Goal: Navigation & Orientation: Go to known website

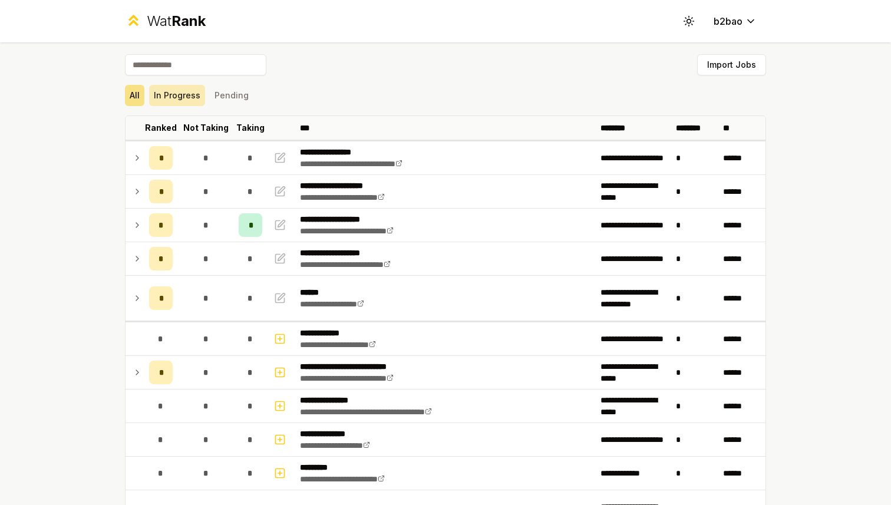
click at [188, 101] on button "In Progress" at bounding box center [177, 95] width 56 height 21
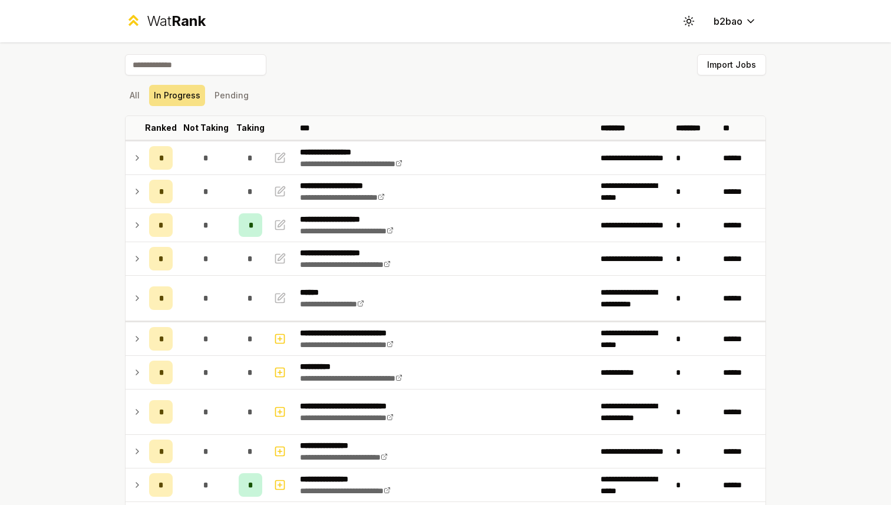
click at [161, 21] on div "Wat Rank" at bounding box center [176, 21] width 59 height 19
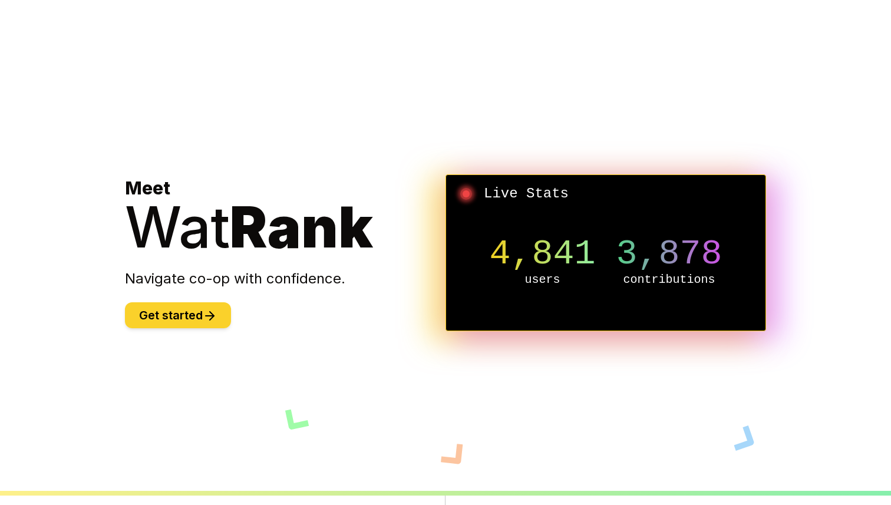
click at [191, 307] on button "Get started" at bounding box center [178, 315] width 106 height 26
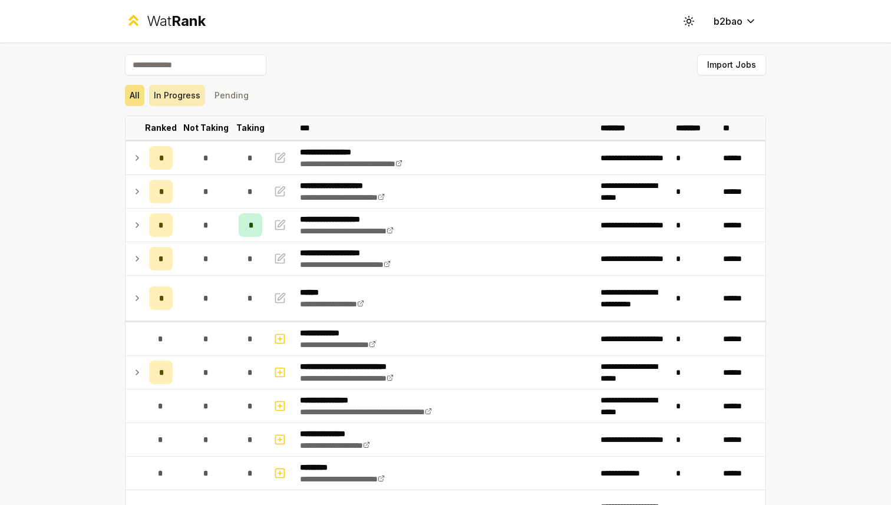
click at [174, 98] on button "In Progress" at bounding box center [177, 95] width 56 height 21
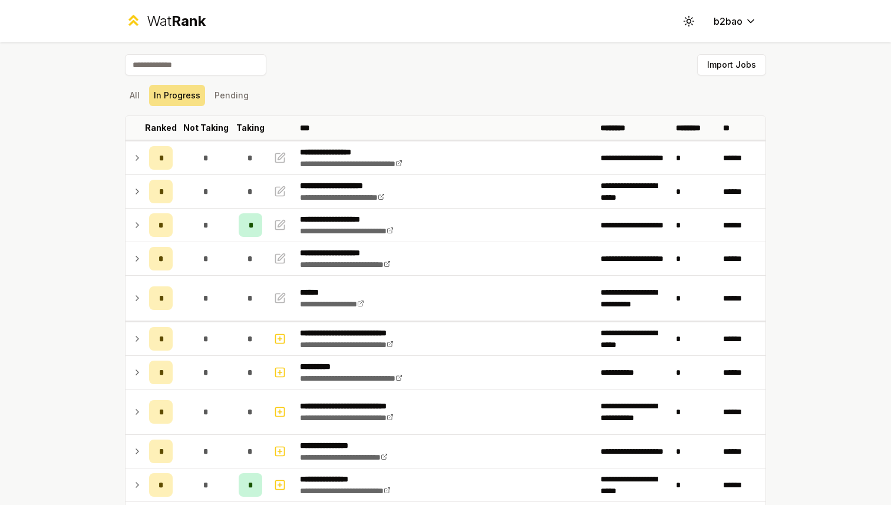
click at [167, 23] on div "Wat Rank" at bounding box center [176, 21] width 59 height 19
